Goal: Task Accomplishment & Management: Use online tool/utility

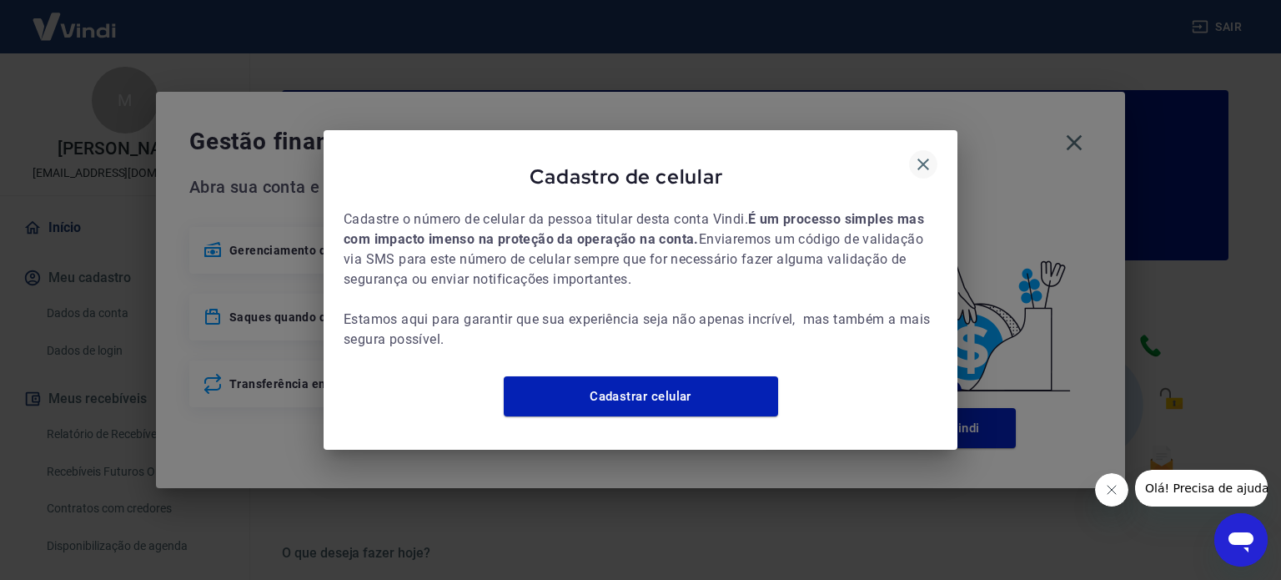
click at [921, 154] on icon "button" at bounding box center [923, 164] width 20 height 20
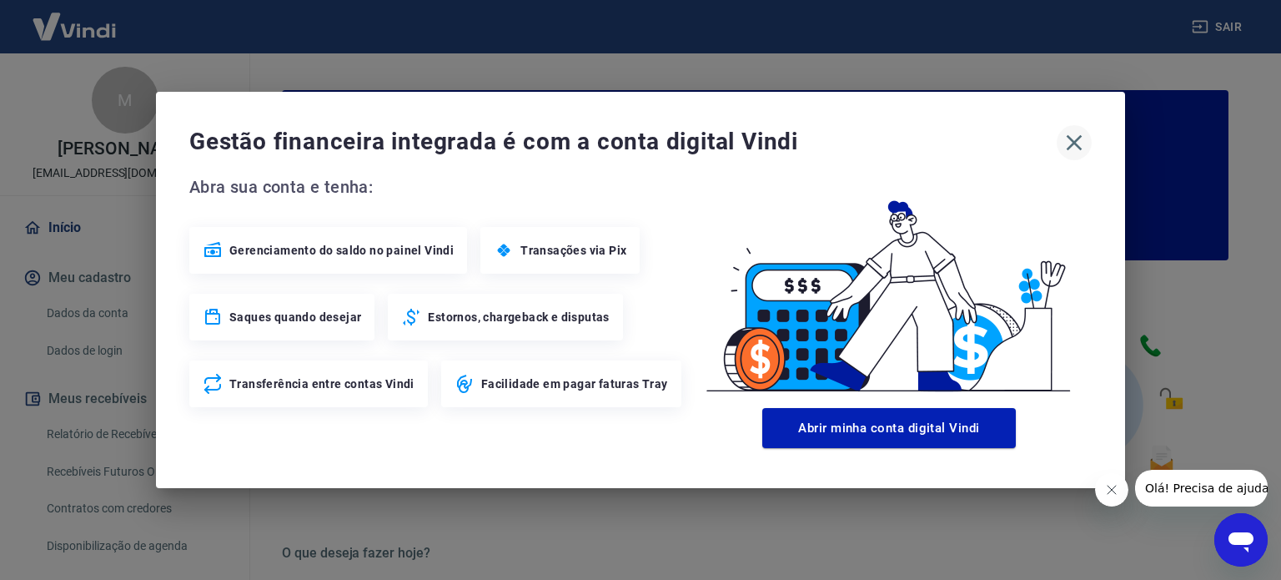
click at [1078, 139] on icon "button" at bounding box center [1075, 143] width 16 height 16
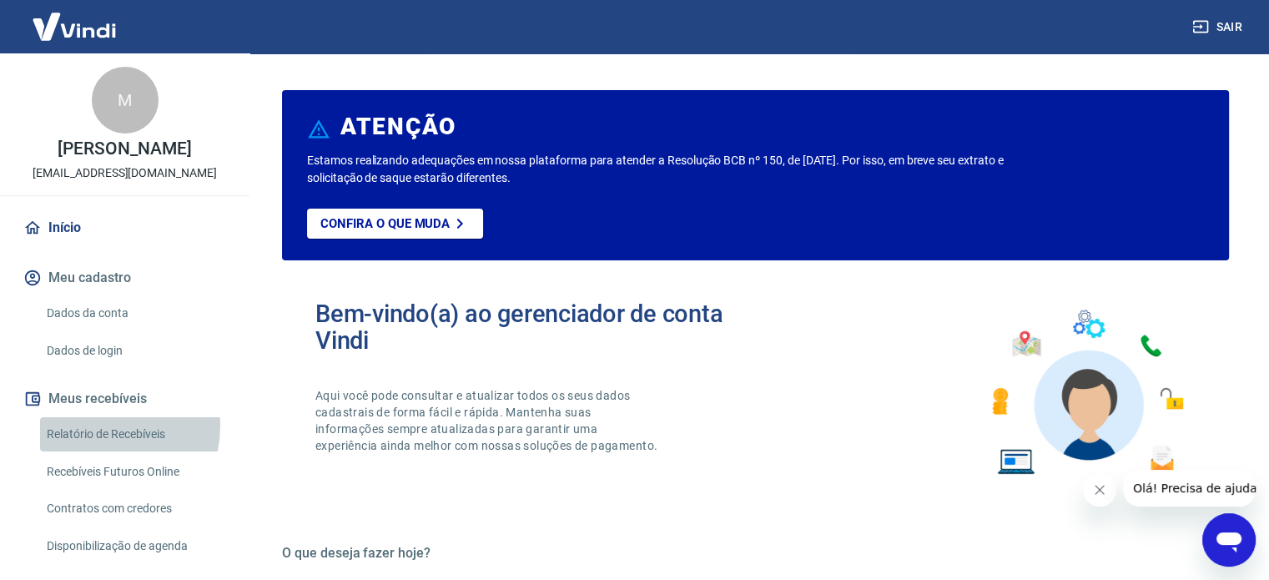
click at [97, 443] on link "Relatório de Recebíveis" at bounding box center [134, 434] width 189 height 34
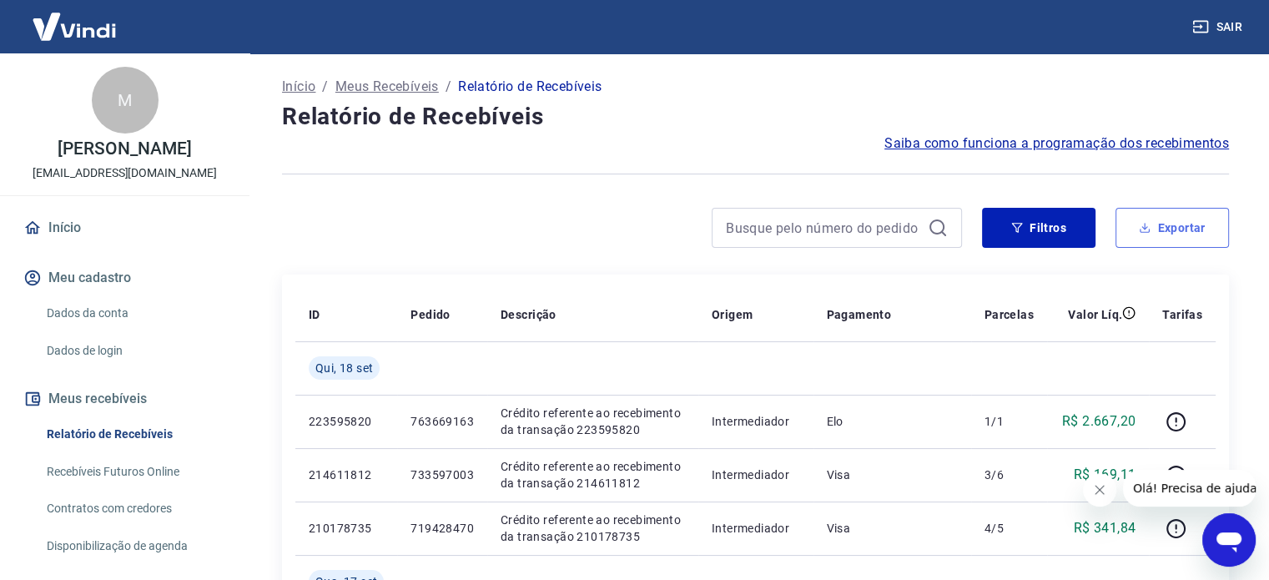
click at [1156, 233] on button "Exportar" at bounding box center [1171, 228] width 113 height 40
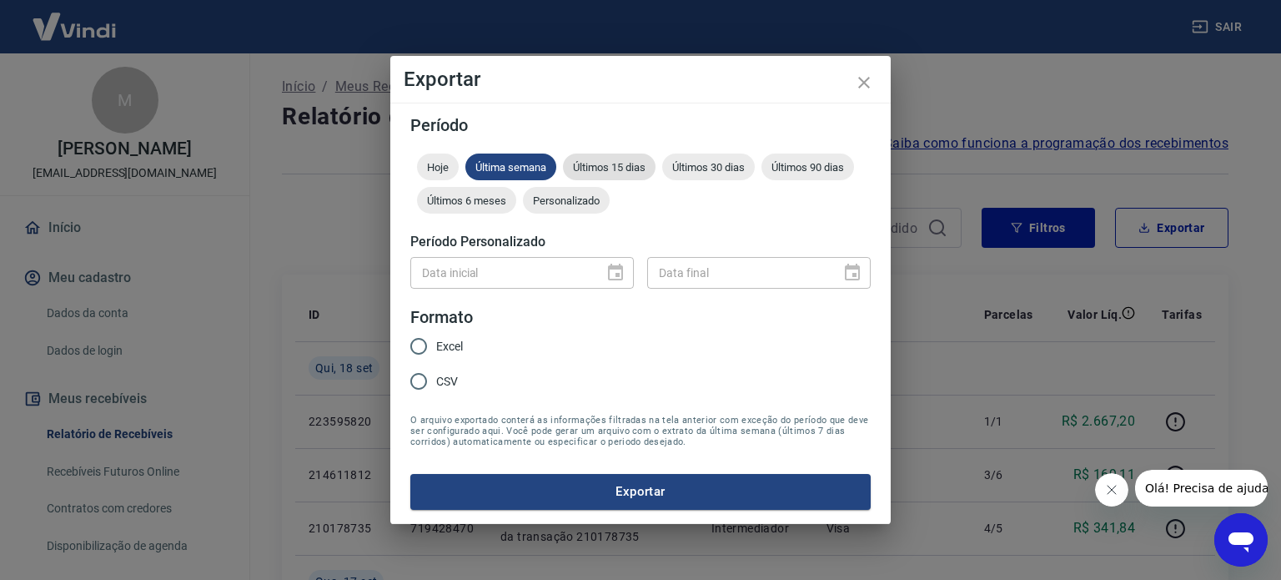
click at [620, 168] on span "Últimos 15 dias" at bounding box center [609, 167] width 93 height 13
click at [452, 334] on label "Excel" at bounding box center [432, 346] width 62 height 35
click at [436, 334] on input "Excel" at bounding box center [418, 346] width 35 height 35
radio input "true"
click at [624, 497] on button "Exportar" at bounding box center [640, 491] width 460 height 35
